Goal: Transaction & Acquisition: Purchase product/service

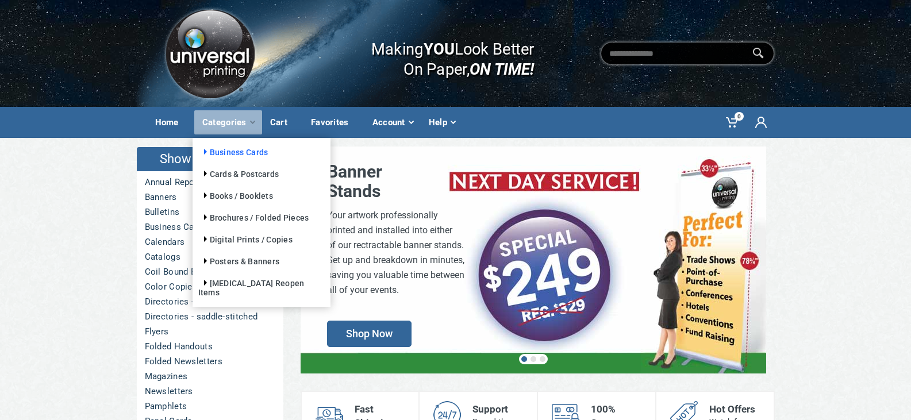
click at [226, 151] on link "Business Cards" at bounding box center [233, 152] width 70 height 9
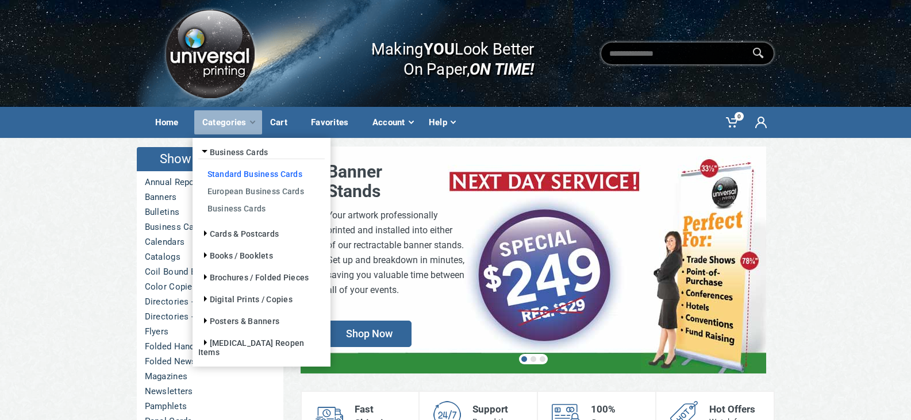
click at [254, 171] on link "Standard Business Cards" at bounding box center [261, 173] width 126 height 17
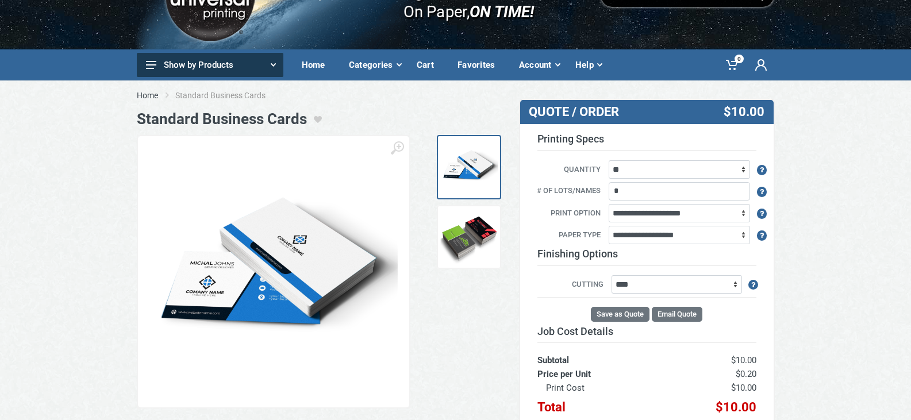
scroll to position [115, 0]
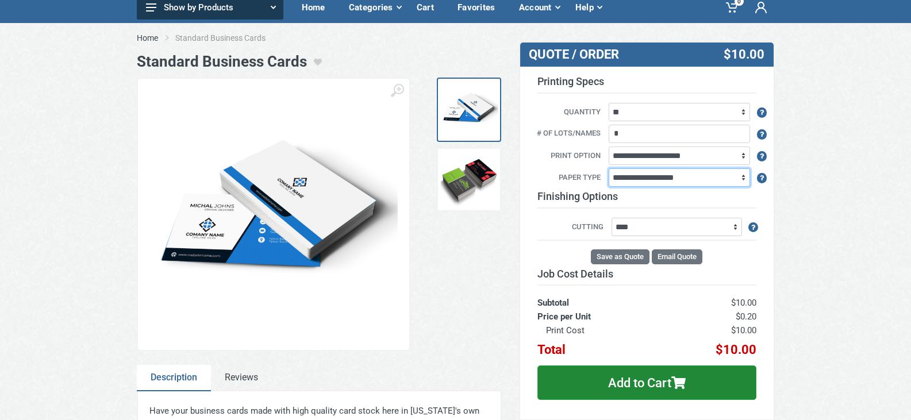
click at [667, 178] on select "**********" at bounding box center [679, 177] width 141 height 18
